Goal: Complete Application Form: Complete application form

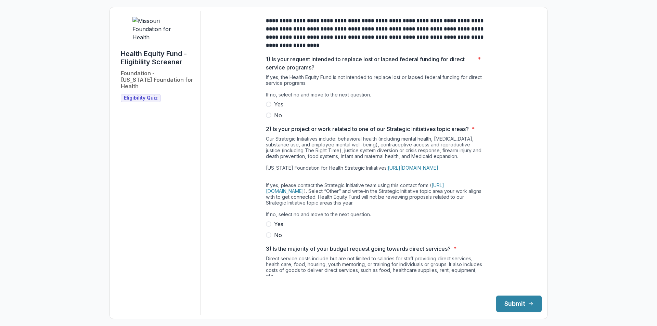
click at [269, 118] on span at bounding box center [268, 115] width 5 height 5
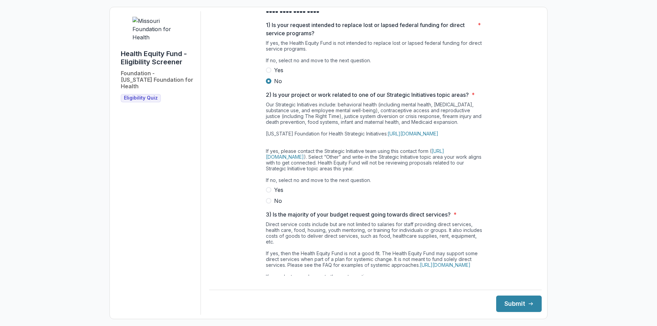
click at [267, 204] on span at bounding box center [268, 200] width 5 height 5
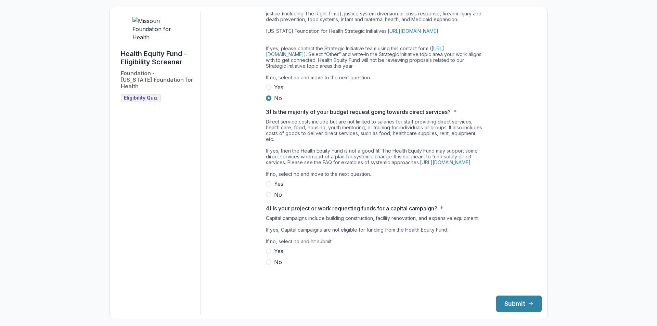
scroll to position [150, 0]
click at [268, 196] on span at bounding box center [268, 193] width 5 height 5
click at [267, 263] on span at bounding box center [268, 260] width 5 height 5
click at [513, 305] on button "Submit" at bounding box center [518, 304] width 45 height 16
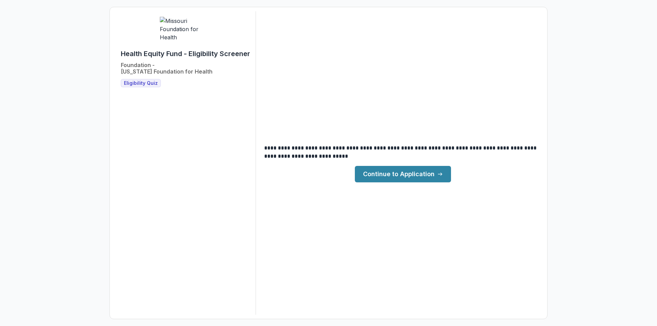
click at [414, 178] on link "Continue to Application" at bounding box center [403, 174] width 96 height 16
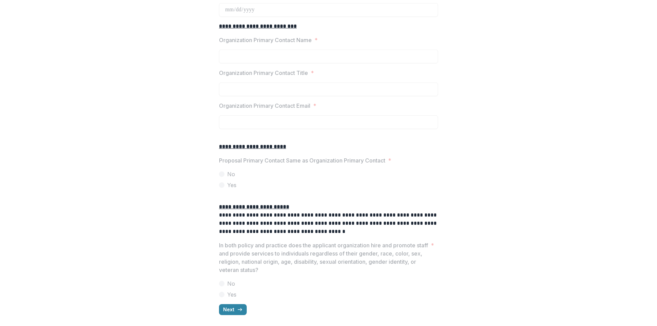
scroll to position [760, 0]
click at [233, 311] on button "Next" at bounding box center [233, 309] width 28 height 11
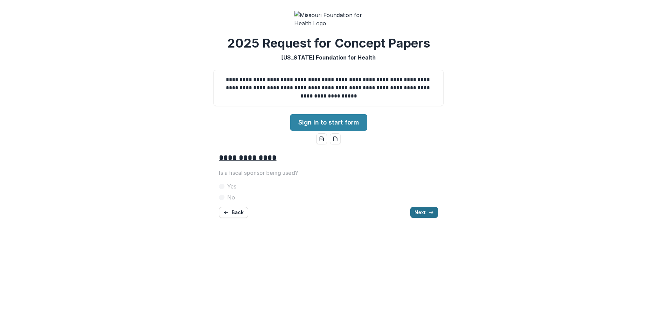
click at [417, 218] on button "Next" at bounding box center [424, 212] width 28 height 11
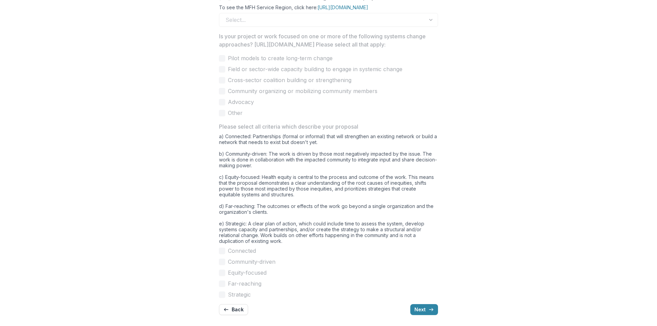
scroll to position [514, 0]
click at [419, 311] on button "Next" at bounding box center [424, 309] width 28 height 11
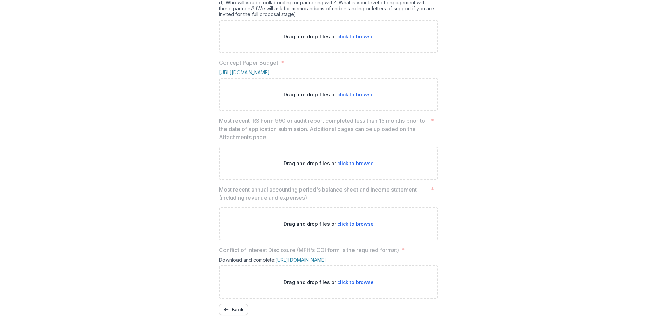
scroll to position [377, 0]
click at [232, 310] on button "Back" at bounding box center [233, 309] width 29 height 11
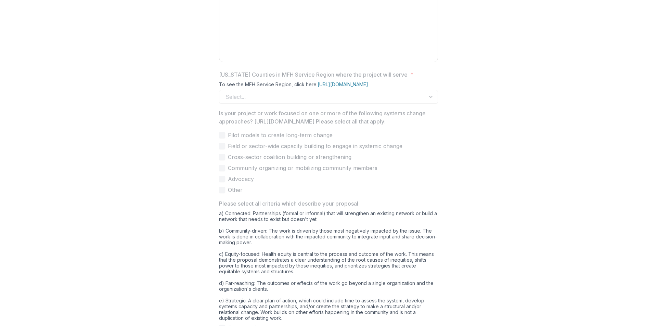
scroll to position [514, 0]
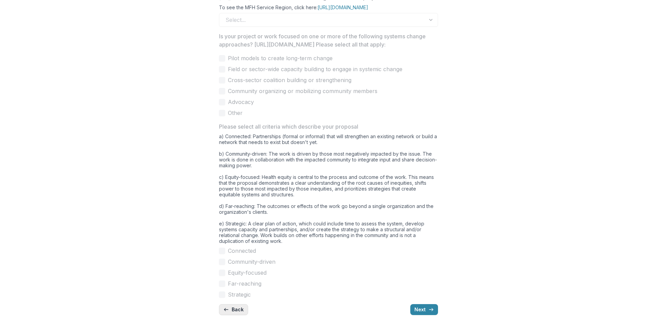
click at [232, 310] on button "Back" at bounding box center [233, 309] width 29 height 11
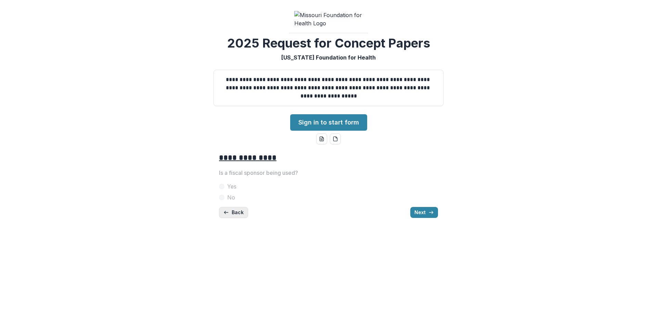
scroll to position [0, 0]
click at [232, 218] on button "Back" at bounding box center [233, 212] width 29 height 11
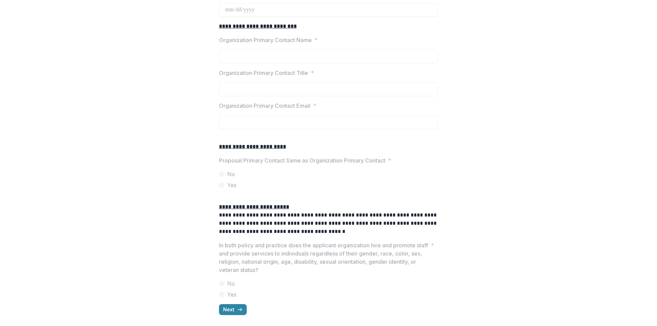
scroll to position [760, 0]
click at [233, 309] on button "Next" at bounding box center [233, 309] width 28 height 11
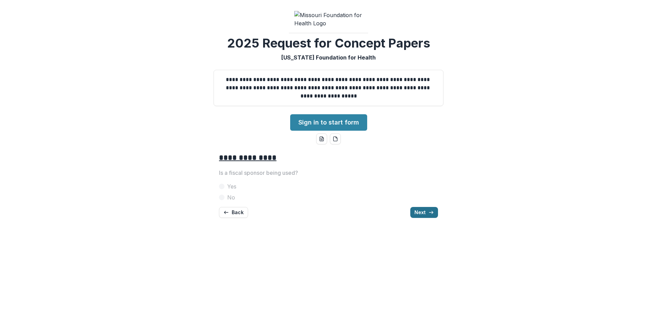
click at [423, 218] on button "Next" at bounding box center [424, 212] width 28 height 11
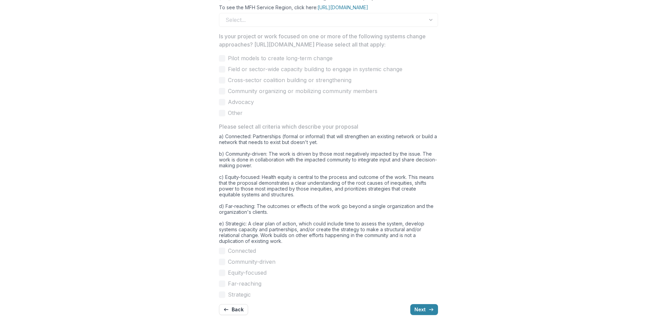
scroll to position [514, 0]
click at [424, 310] on button "Next" at bounding box center [424, 309] width 28 height 11
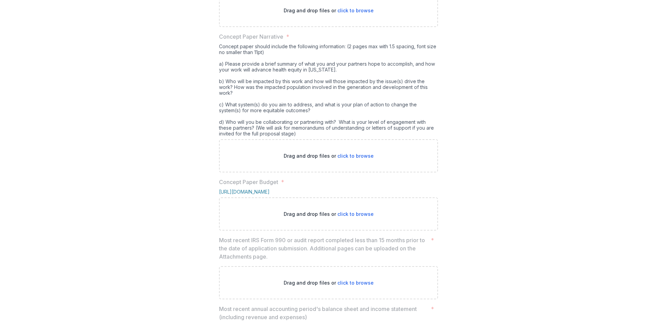
scroll to position [206, 0]
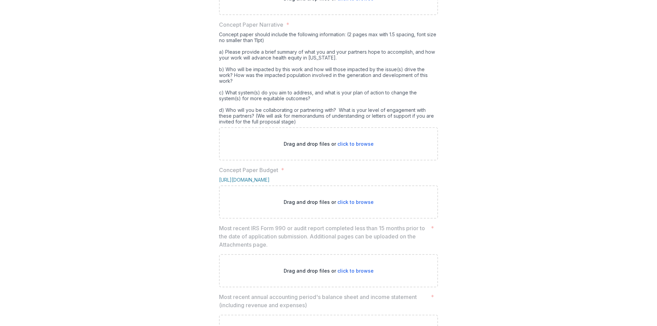
drag, startPoint x: 297, startPoint y: 179, endPoint x: 219, endPoint y: 92, distance: 117.5
click at [219, 92] on div "Concept paper should include the following information: (2 pages max with 1.5 s…" at bounding box center [328, 79] width 219 height 96
copy div "Concept paper should include the following information: (2 pages max with 1.5 s…"
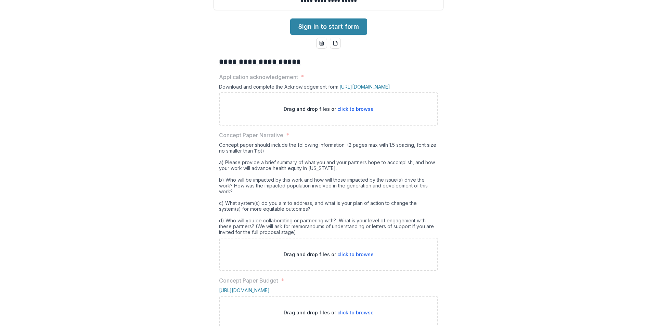
scroll to position [172, 0]
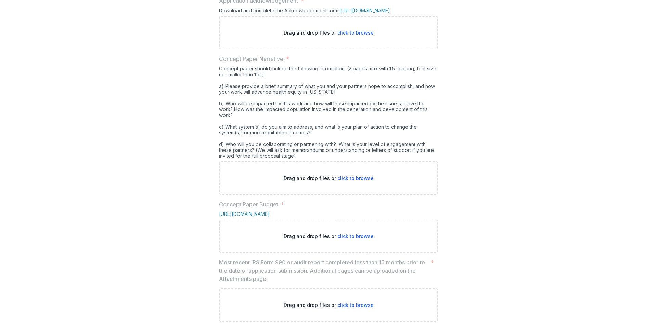
click at [499, 218] on div "**********" at bounding box center [328, 218] width 651 height 487
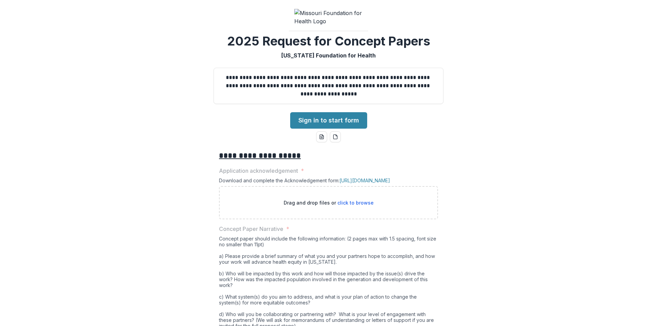
scroll to position [1, 0]
